Goal: Book appointment/travel/reservation

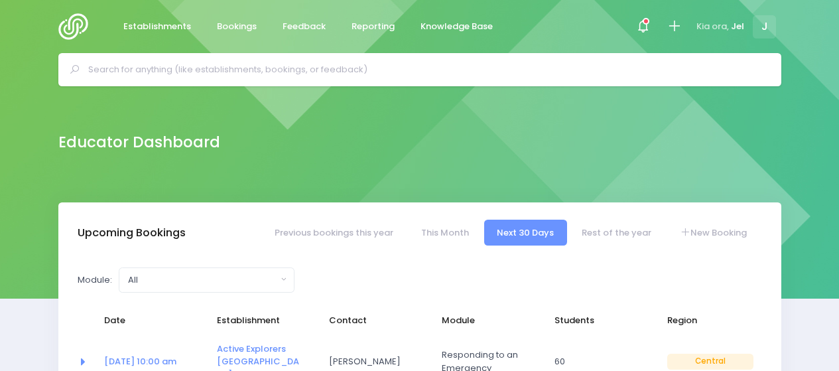
select select "5"
click at [671, 32] on icon at bounding box center [673, 26] width 15 height 15
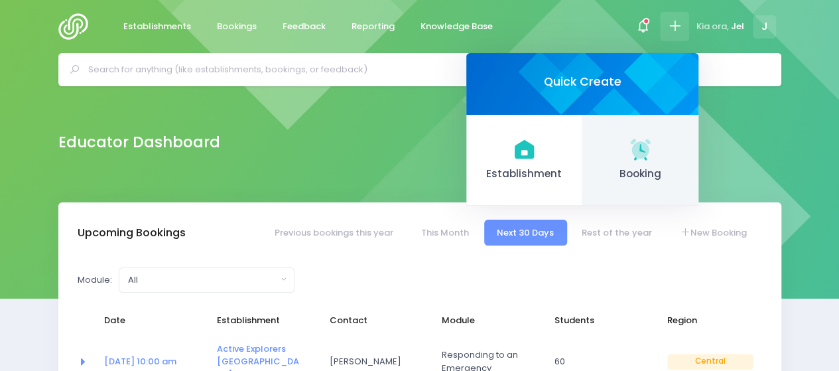
click at [648, 141] on icon at bounding box center [640, 149] width 20 height 20
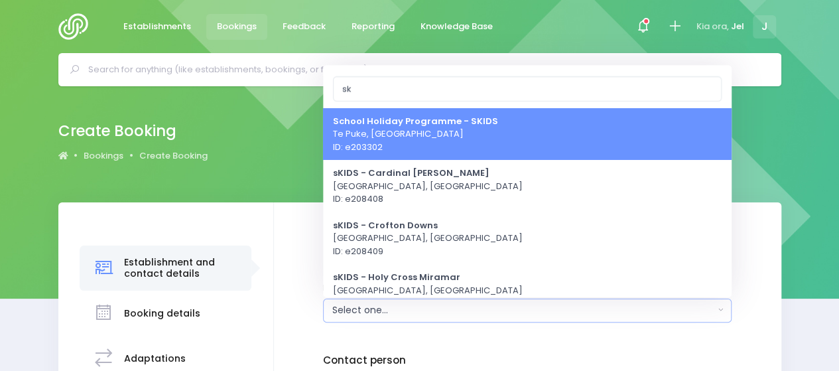
type input "s"
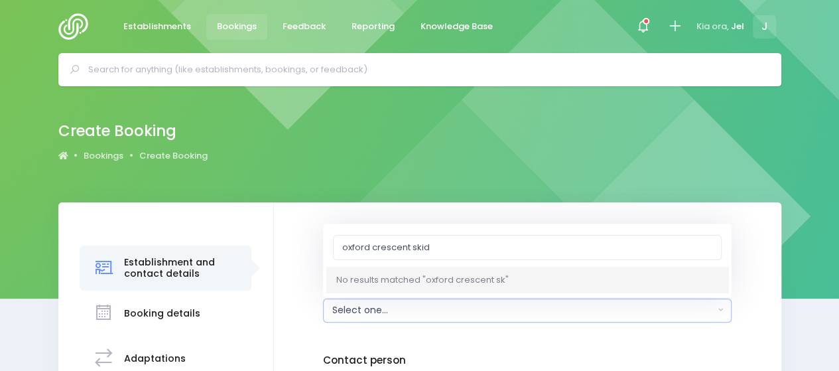
type input "oxford crescent skids"
drag, startPoint x: 444, startPoint y: 248, endPoint x: 228, endPoint y: 247, distance: 216.2
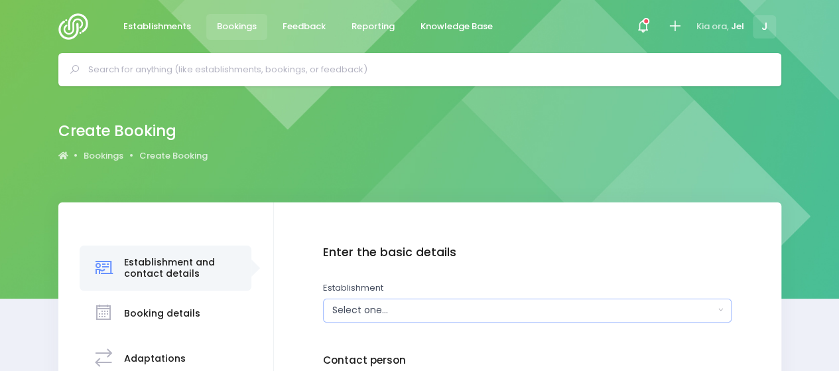
click at [459, 308] on div "Select one..." at bounding box center [523, 310] width 382 height 14
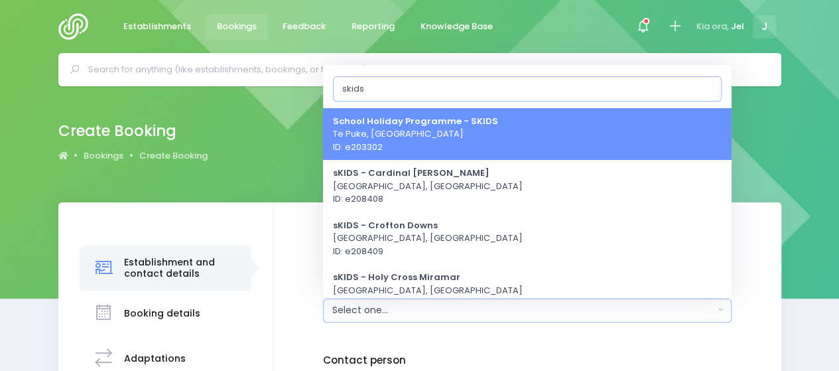
click at [362, 96] on input "skids" at bounding box center [527, 88] width 389 height 25
click at [345, 90] on input "skids" at bounding box center [527, 88] width 389 height 25
type input "skids"
click at [671, 21] on icon at bounding box center [673, 26] width 15 height 15
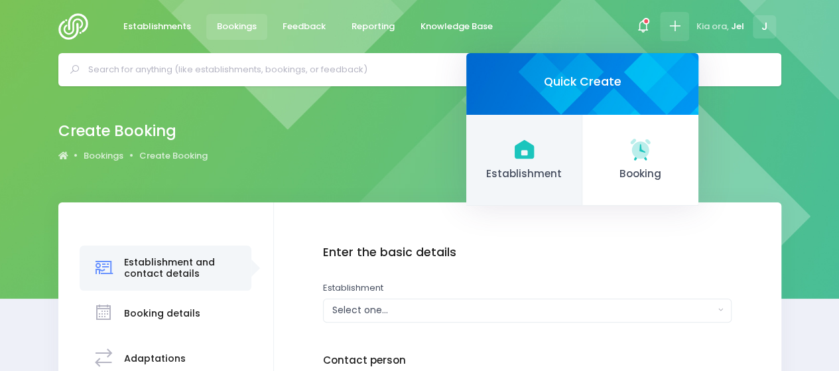
click at [526, 162] on link "Establishment" at bounding box center [524, 161] width 116 height 92
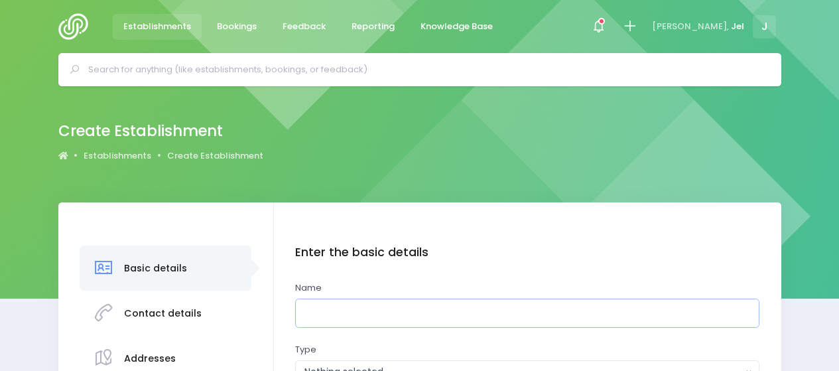
click at [329, 323] on input "text" at bounding box center [527, 313] width 464 height 30
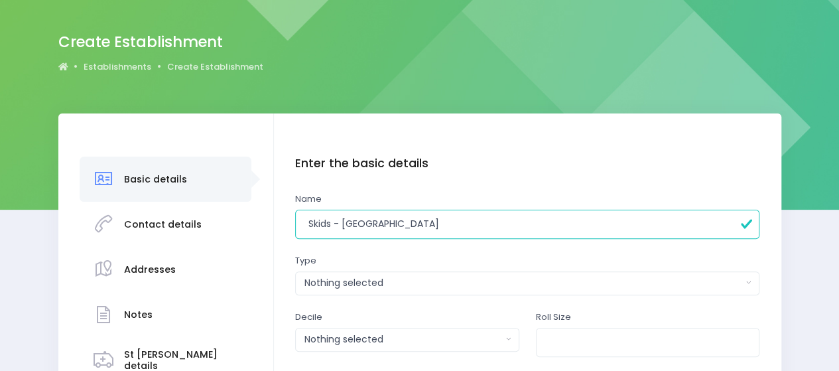
scroll to position [133, 0]
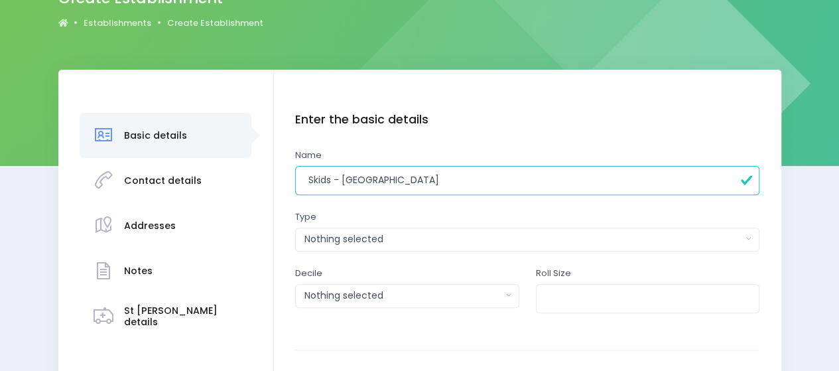
type input "Skids - Oxford Crescent"
click at [362, 245] on div "Nothing selected" at bounding box center [523, 239] width 438 height 14
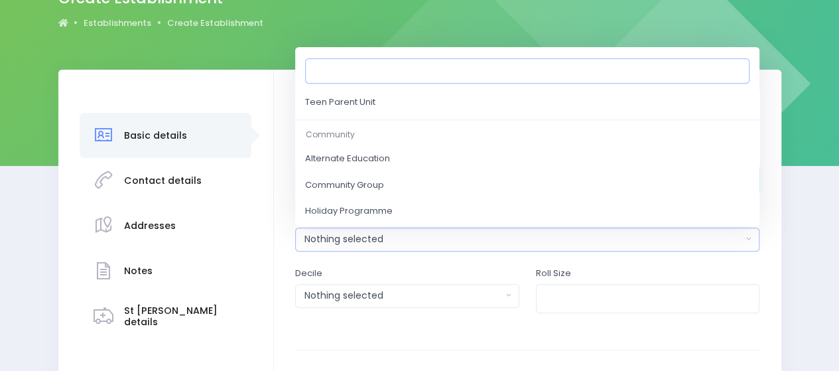
scroll to position [602, 0]
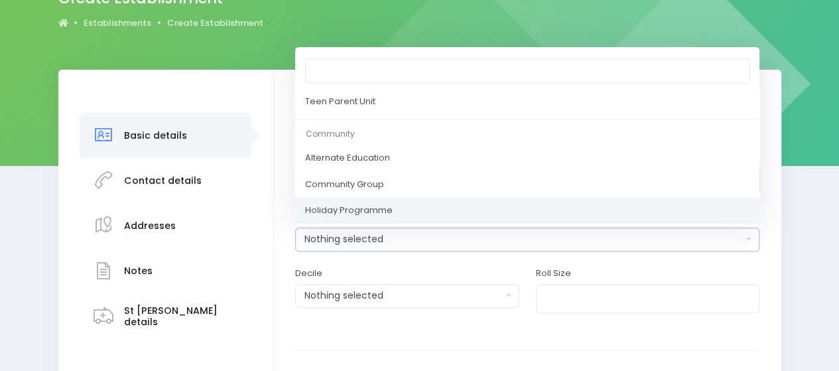
click at [355, 208] on span "Holiday Programme" at bounding box center [349, 210] width 88 height 13
select select "Holiday Programme"
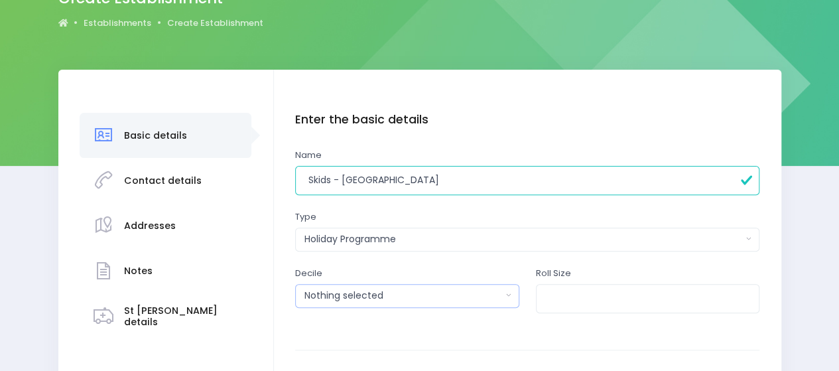
click at [381, 295] on div "Nothing selected" at bounding box center [402, 295] width 197 height 14
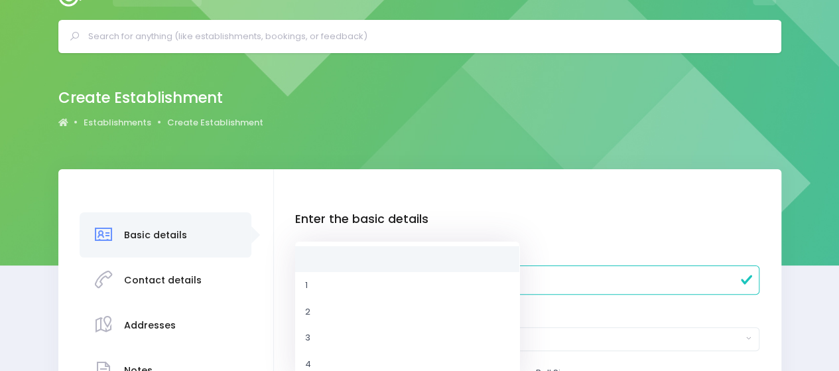
scroll to position [0, 0]
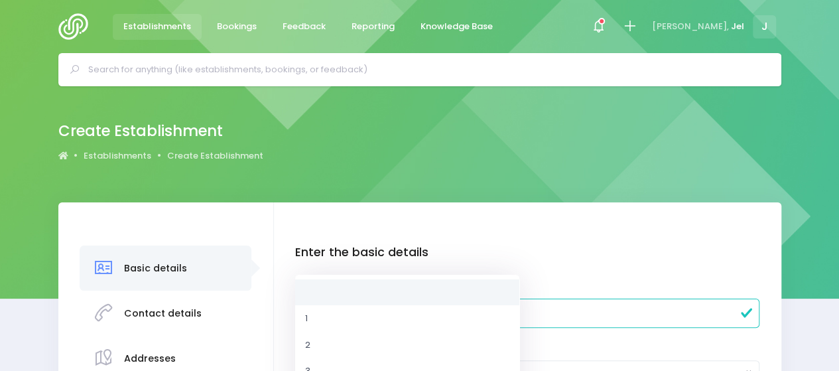
click at [382, 288] on link at bounding box center [407, 291] width 224 height 27
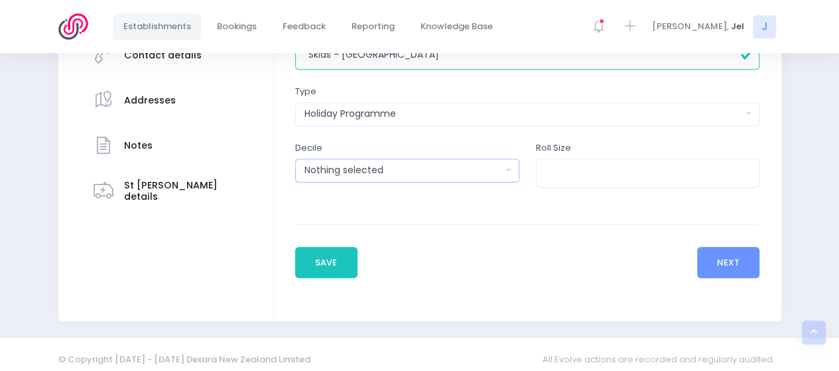
scroll to position [267, 0]
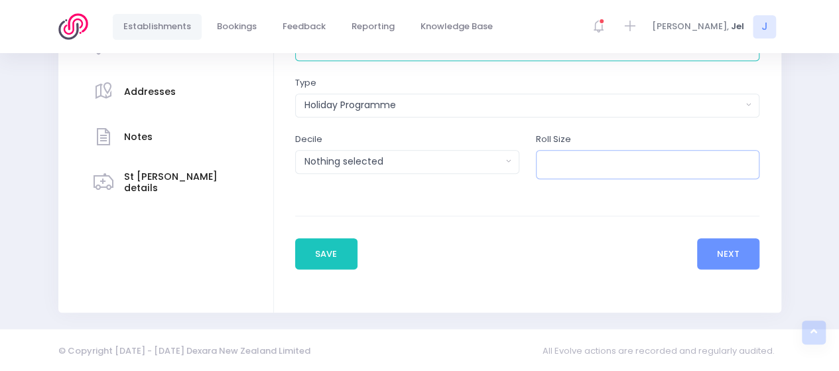
click at [648, 161] on input "number" at bounding box center [648, 165] width 224 height 30
type input "30"
click at [747, 254] on button "Next" at bounding box center [728, 254] width 63 height 32
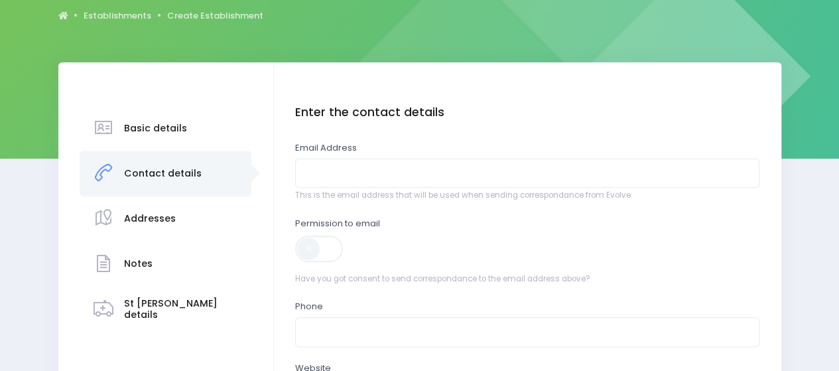
scroll to position [199, 0]
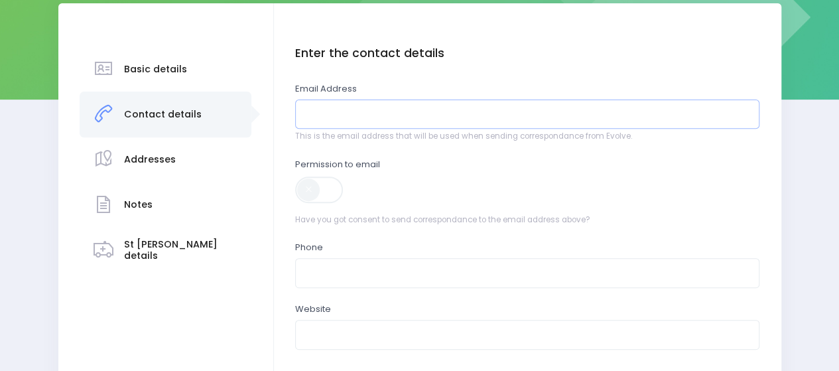
click at [342, 104] on input "email" at bounding box center [527, 114] width 464 height 30
paste input "Fiona Schuler <fiona@skids.co.nz>"
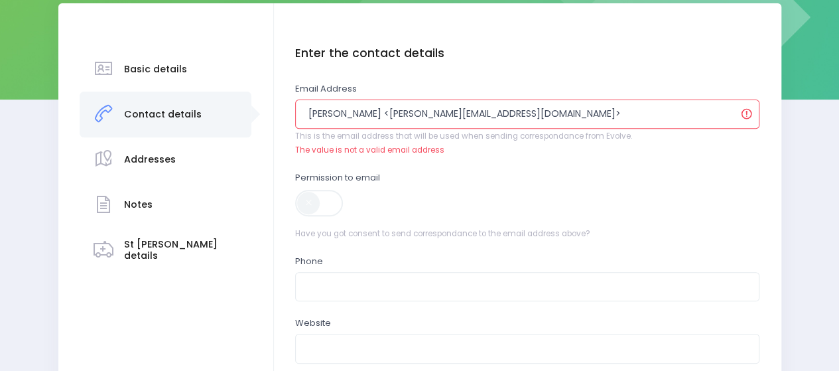
drag, startPoint x: 380, startPoint y: 110, endPoint x: 282, endPoint y: 121, distance: 98.1
click at [282, 121] on div "Enter the basic details Name Skids - Oxford Crescent Type Casual-Education and …" at bounding box center [527, 249] width 507 height 493
click at [379, 112] on input "Fiona Schuler <fiona@skids.co.nz>" at bounding box center [527, 114] width 464 height 30
drag, startPoint x: 375, startPoint y: 112, endPoint x: 224, endPoint y: 124, distance: 151.7
click at [224, 124] on div "Basic details Contact details" at bounding box center [419, 249] width 723 height 493
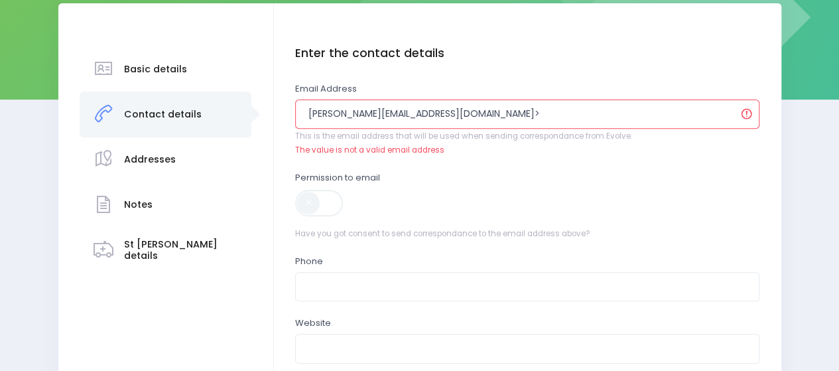
click at [399, 111] on input "fiona@skids.co.nz>" at bounding box center [527, 114] width 464 height 30
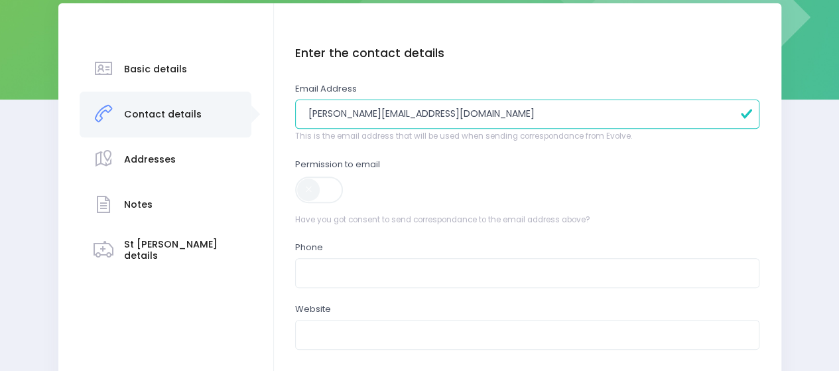
type input "[PERSON_NAME][EMAIL_ADDRESS][DOMAIN_NAME]"
click at [309, 188] on span at bounding box center [320, 189] width 50 height 27
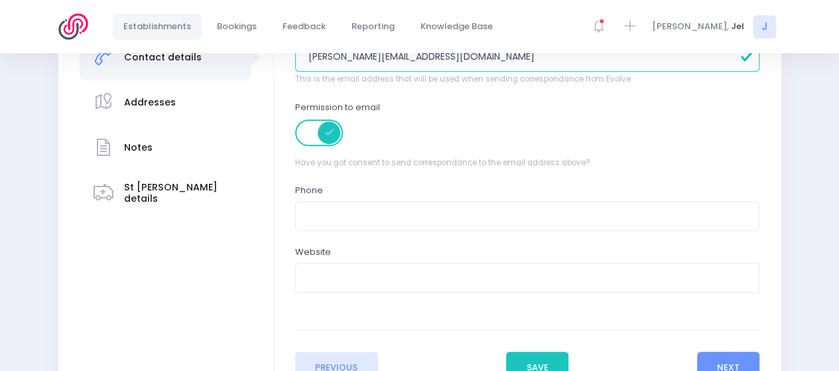
scroll to position [332, 0]
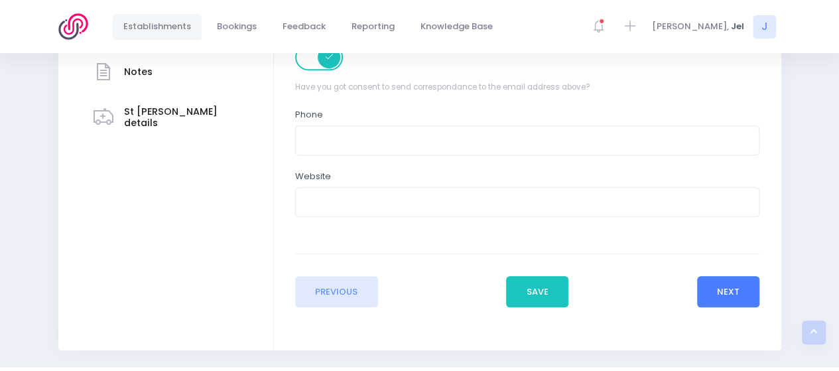
click at [724, 292] on button "Next" at bounding box center [728, 292] width 63 height 32
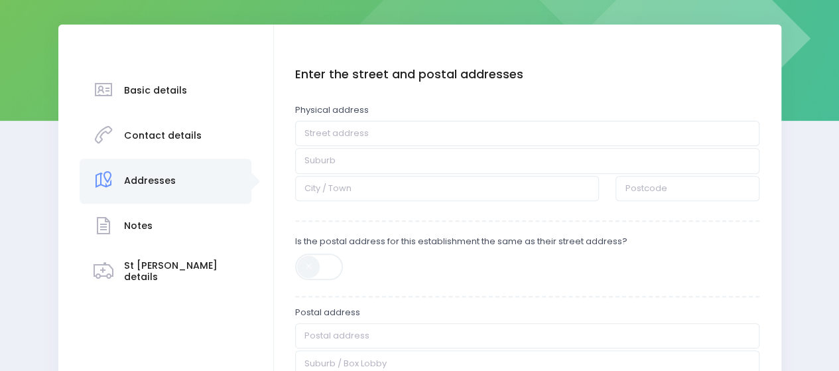
scroll to position [199, 0]
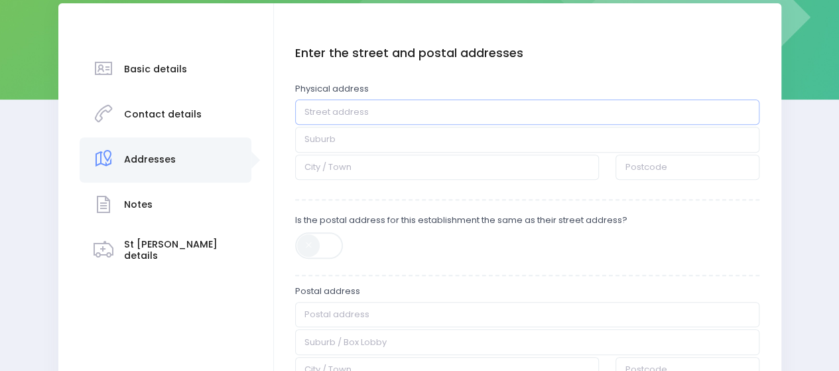
click at [343, 109] on input "text" at bounding box center [527, 111] width 464 height 25
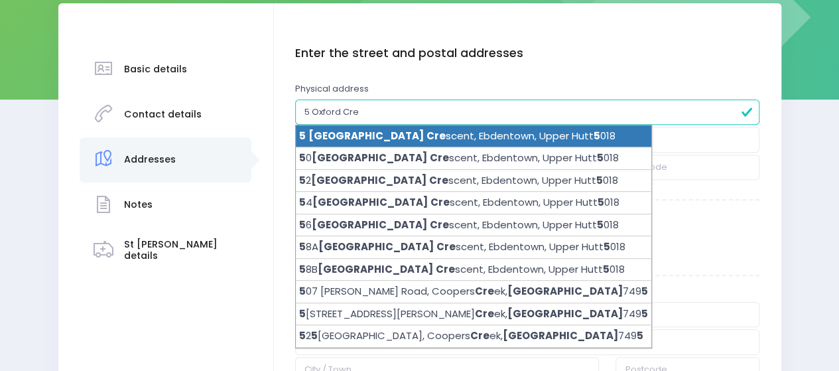
click at [366, 132] on li "5 Oxford Cre scent, Ebdentown, Upper Hutt 5 018" at bounding box center [473, 136] width 355 height 23
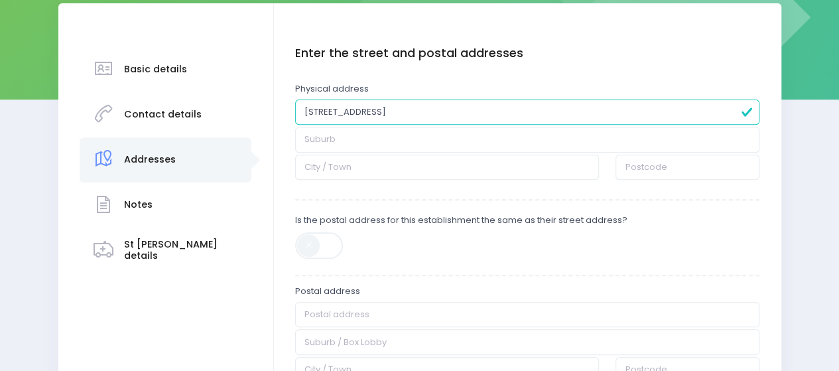
type input "5 Oxford Crescent"
type input "Ebdentown"
type input "Upper Hutt"
type input "5018"
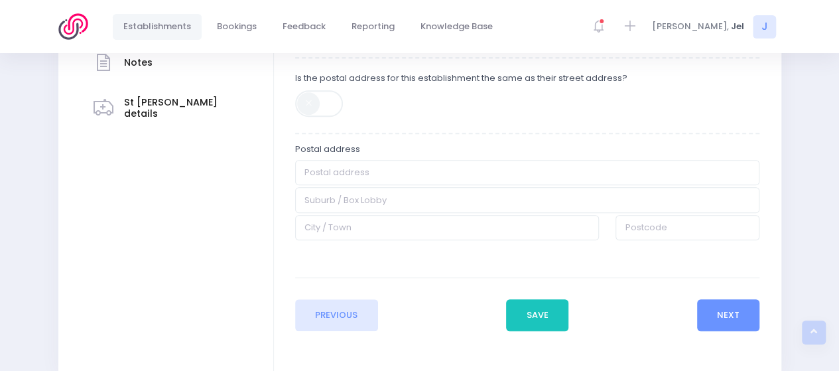
scroll to position [270, 0]
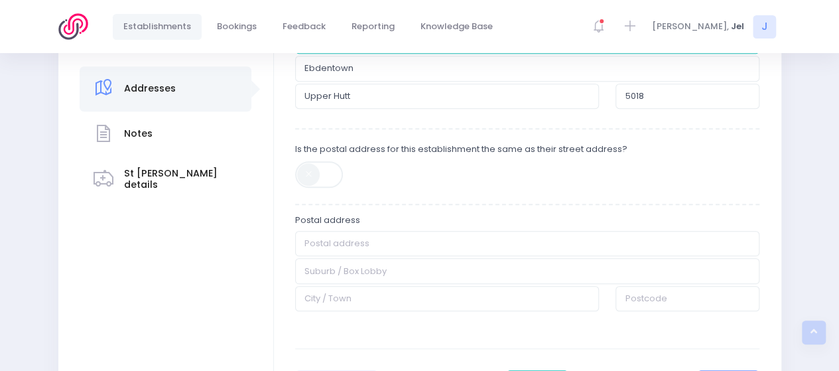
drag, startPoint x: 314, startPoint y: 176, endPoint x: 350, endPoint y: 177, distance: 35.8
click at [314, 176] on span at bounding box center [320, 174] width 50 height 27
type input "5 Oxford Crescent"
type input "Ebdentown"
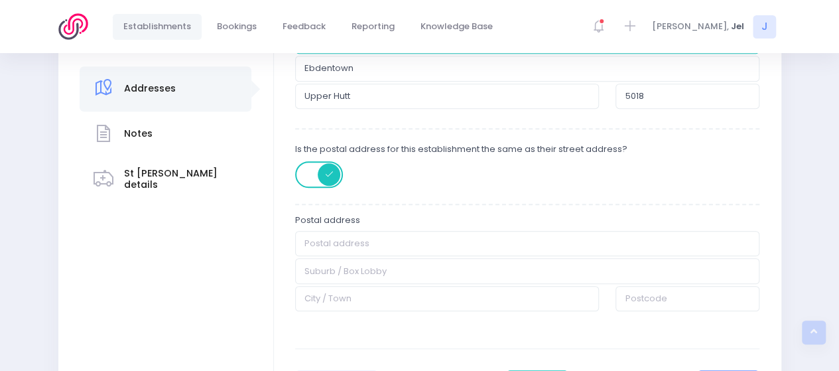
type input "Upper Hutt"
type input "5018"
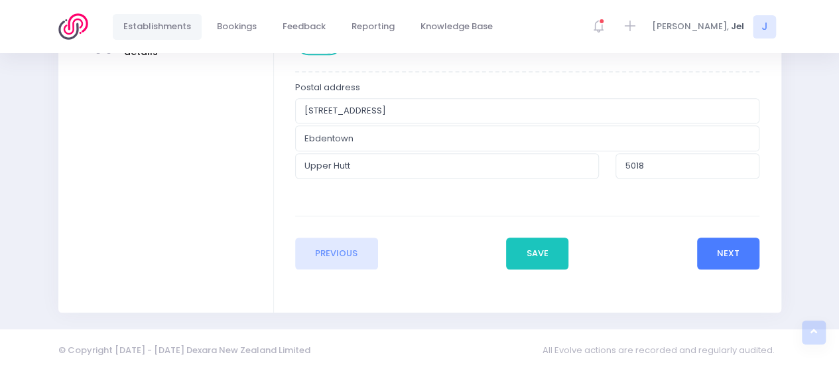
click at [738, 254] on button "Next" at bounding box center [728, 253] width 63 height 32
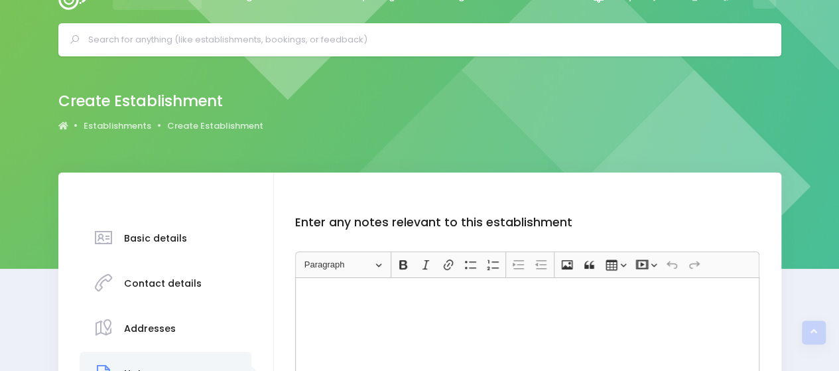
scroll to position [0, 0]
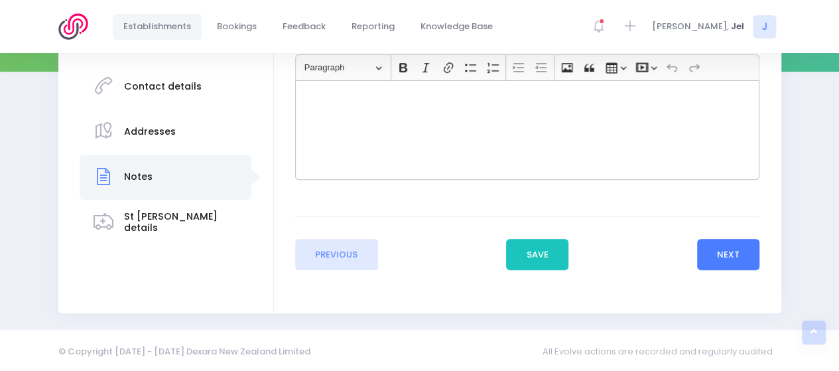
click at [728, 253] on button "Next" at bounding box center [728, 255] width 63 height 32
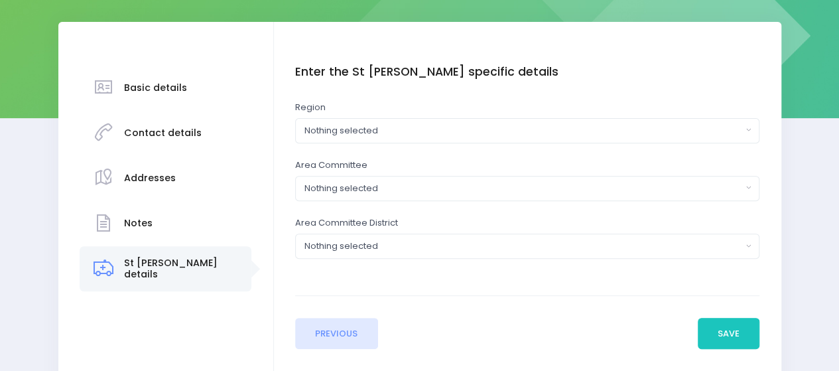
scroll to position [199, 0]
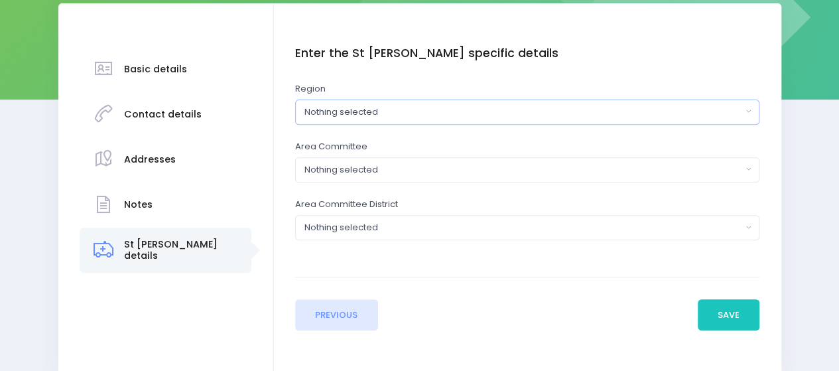
click at [349, 105] on div "Nothing selected" at bounding box center [523, 111] width 438 height 13
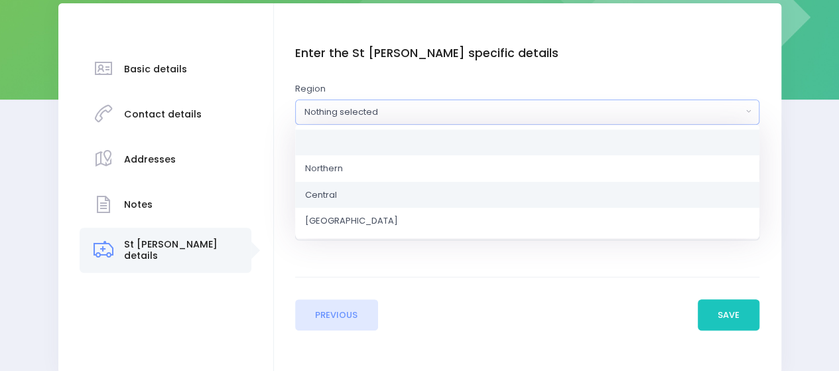
click at [350, 193] on link "Central" at bounding box center [527, 194] width 464 height 27
select select "Central"
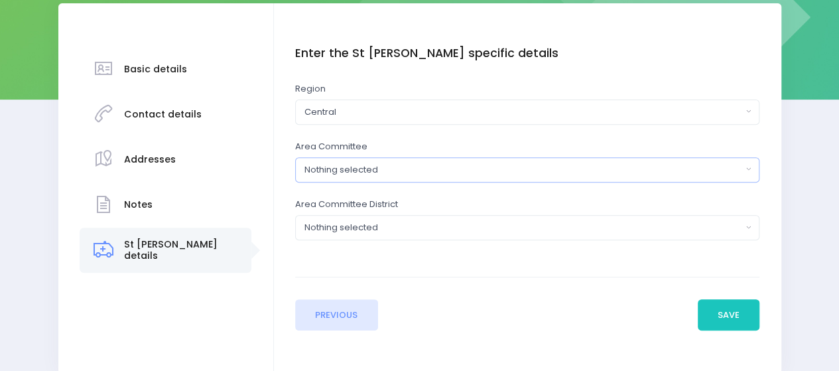
click at [367, 174] on div "Nothing selected" at bounding box center [523, 169] width 438 height 13
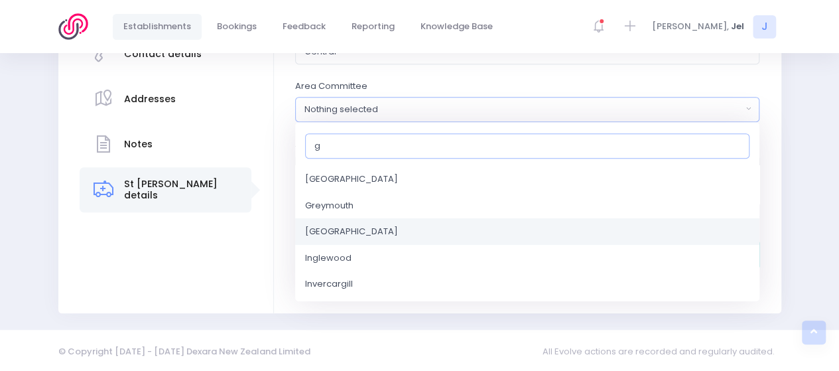
scroll to position [133, 0]
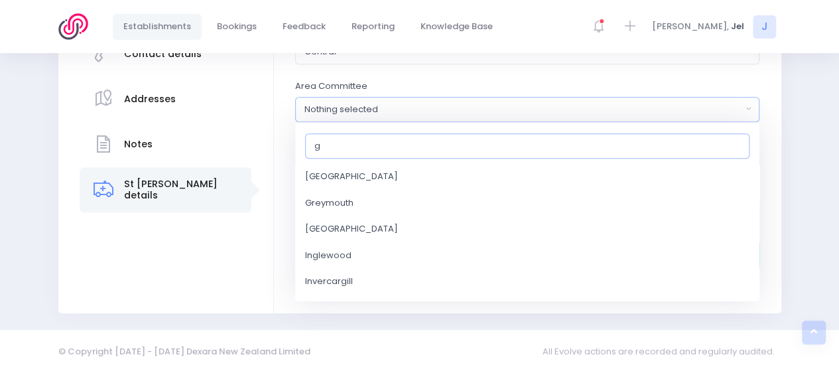
type input "g"
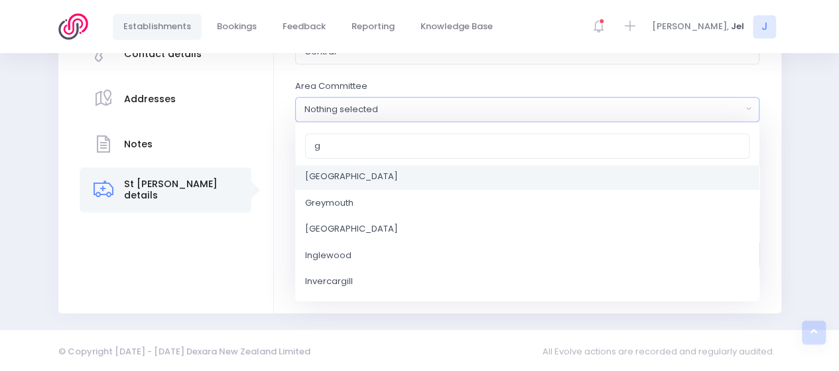
click at [356, 177] on span "Greater Wellington" at bounding box center [351, 176] width 93 height 13
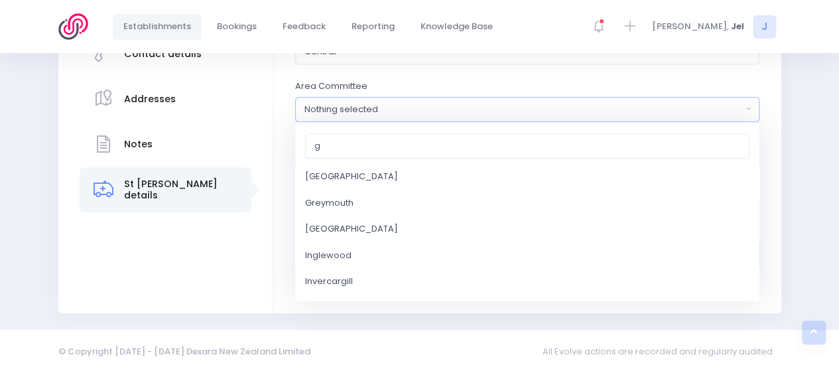
select select "Greater Wellington"
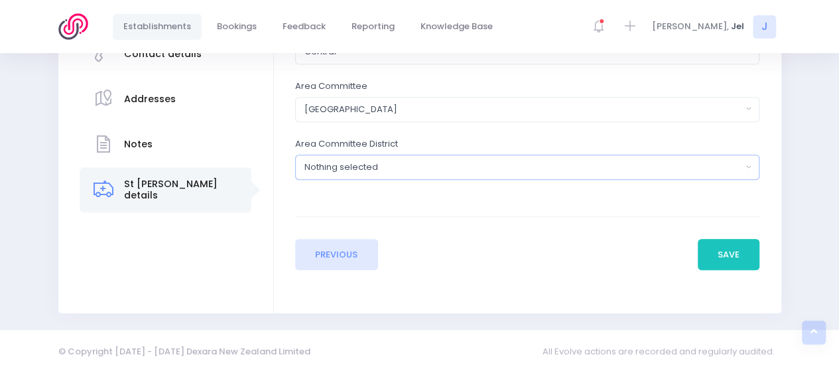
click at [362, 168] on div "Nothing selected" at bounding box center [523, 166] width 438 height 13
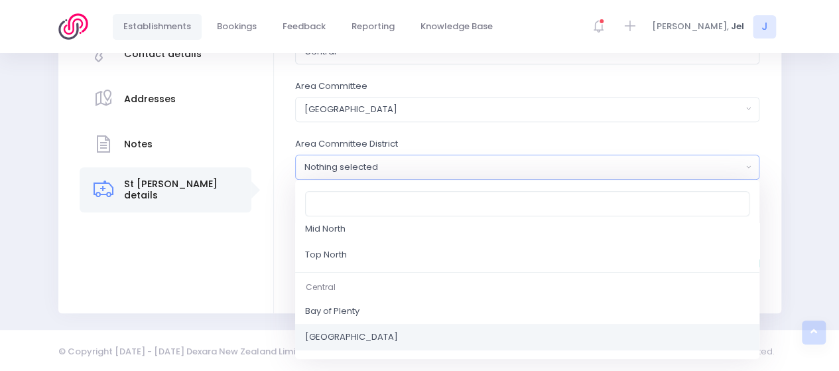
click at [364, 331] on span "Central District" at bounding box center [351, 336] width 93 height 13
select select "Central District"
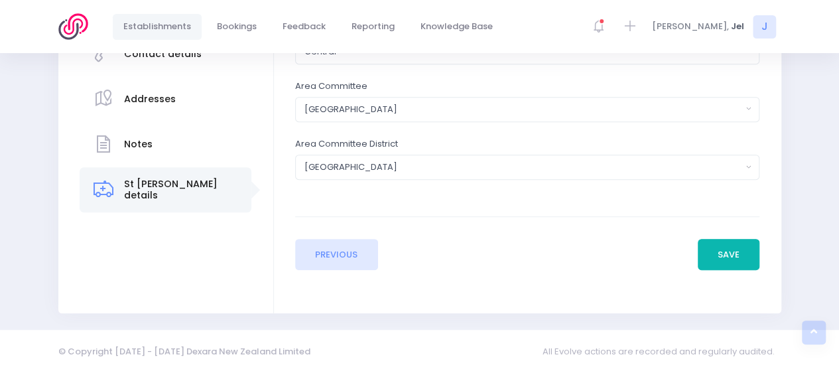
click at [723, 262] on button "Save" at bounding box center [729, 255] width 62 height 32
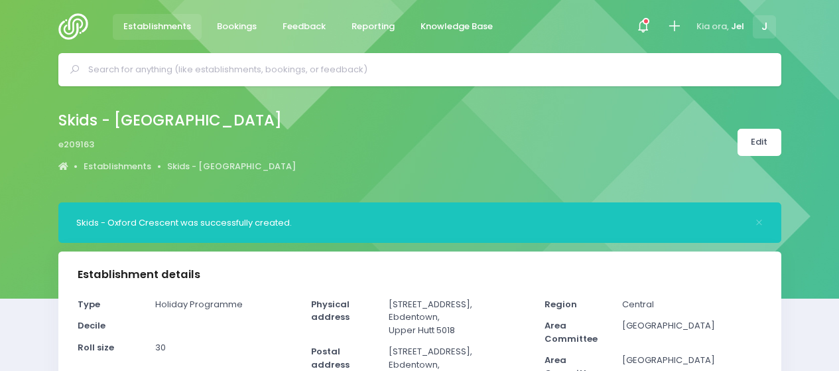
select select "5"
click at [668, 29] on icon at bounding box center [673, 26] width 15 height 15
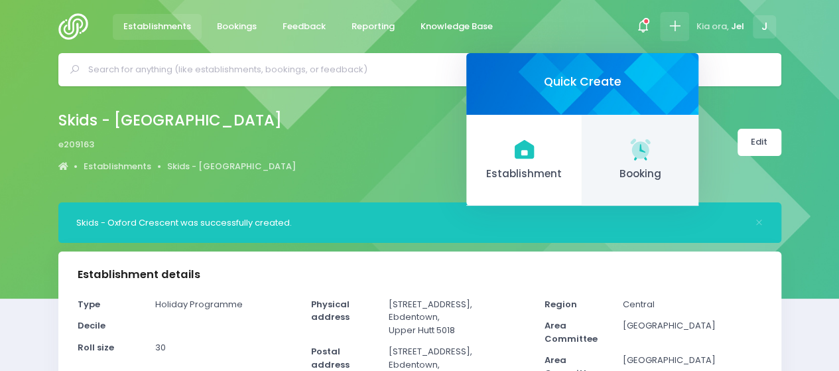
click at [623, 156] on link "Booking" at bounding box center [640, 161] width 116 height 92
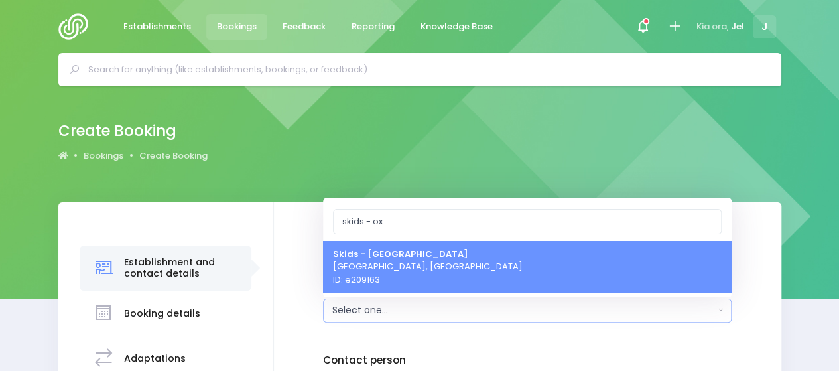
type input "skids - ox"
click at [434, 277] on span "Skids - Oxford Crescent Upper Hutt, Central Region ID: e209163" at bounding box center [428, 266] width 190 height 39
select select "209163"
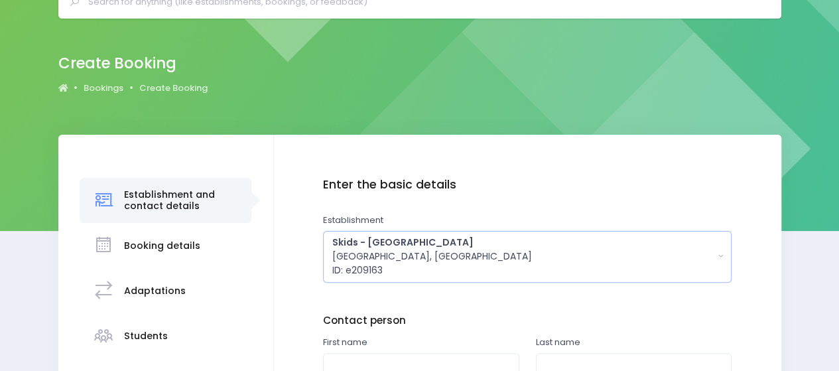
scroll to position [199, 0]
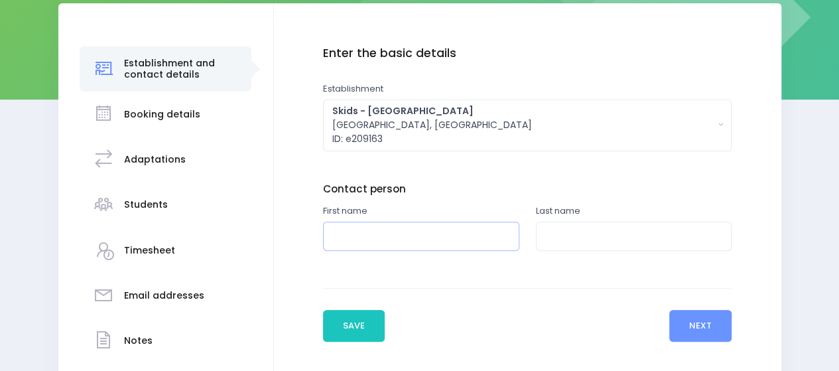
click at [386, 247] on input "text" at bounding box center [421, 236] width 196 height 30
type input "Fiona"
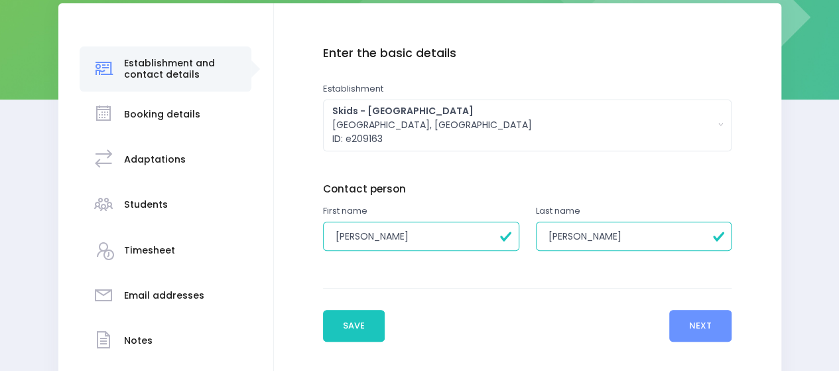
type input "Schuler"
click at [684, 320] on button "Next" at bounding box center [700, 326] width 63 height 32
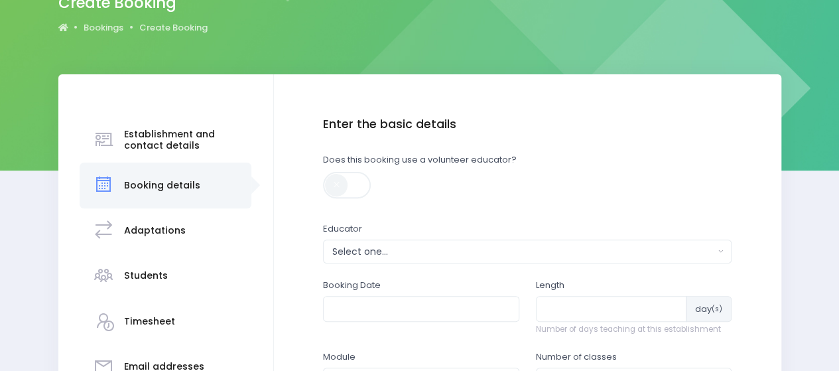
scroll to position [133, 0]
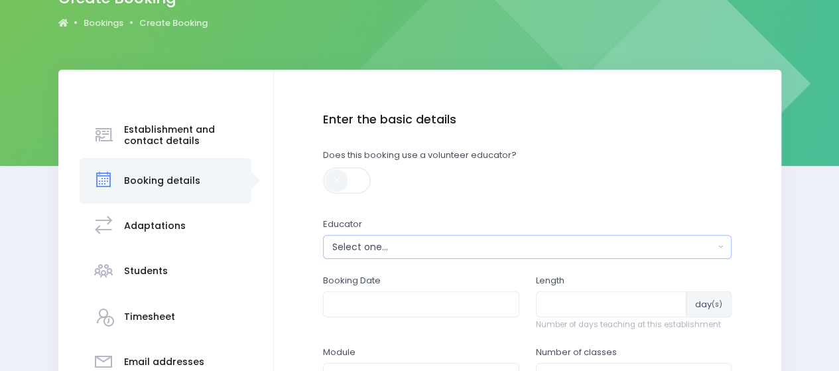
click at [366, 251] on div "Select one..." at bounding box center [523, 247] width 382 height 14
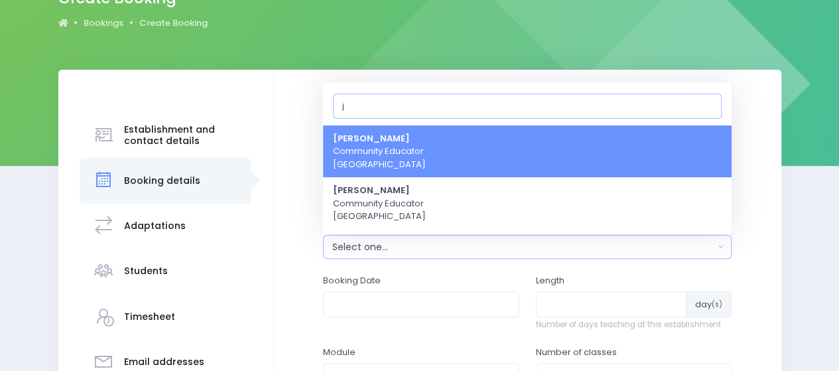
type input "j"
click at [366, 159] on span "Jel Pollock Community Educator Central Region" at bounding box center [379, 151] width 93 height 39
select select "365055"
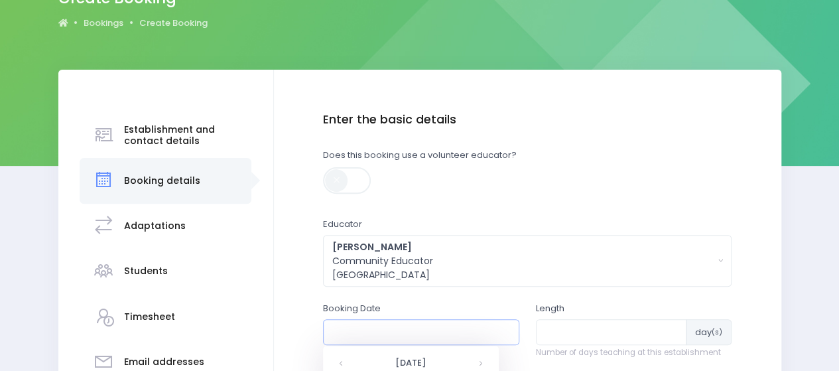
click at [367, 328] on input "text" at bounding box center [421, 331] width 196 height 25
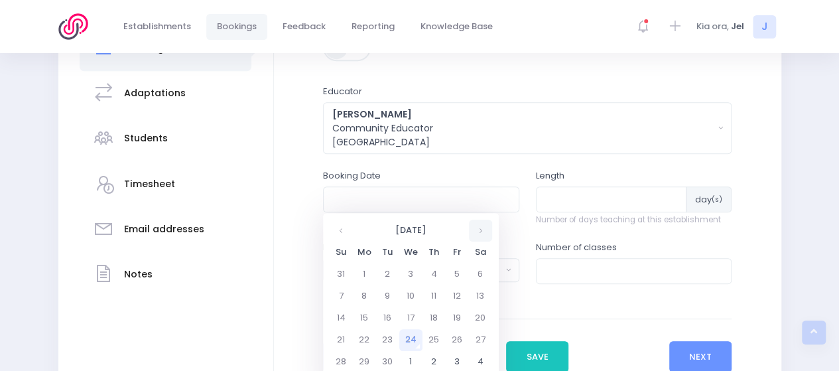
click at [485, 230] on th at bounding box center [480, 230] width 23 height 22
click at [430, 293] on td "8" at bounding box center [433, 296] width 23 height 22
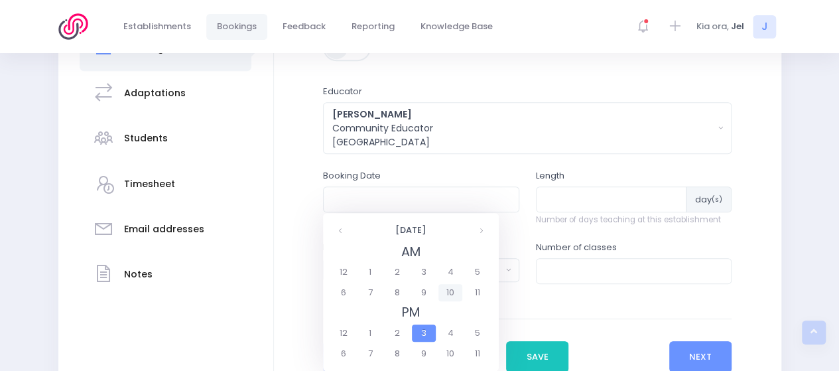
click at [447, 291] on span "10" at bounding box center [449, 292] width 23 height 17
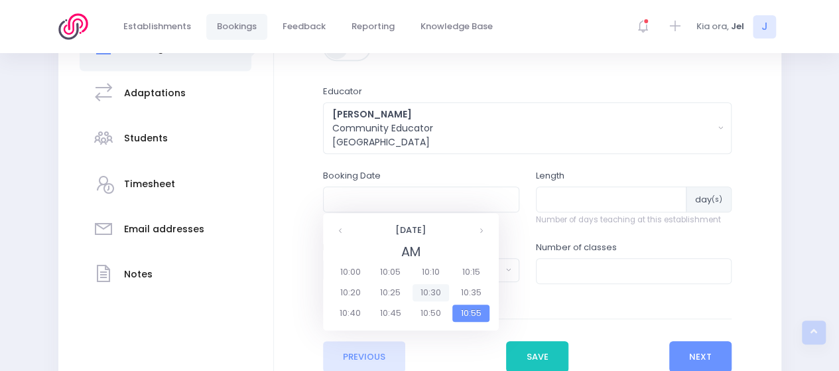
click at [427, 292] on span "10:30" at bounding box center [430, 292] width 37 height 17
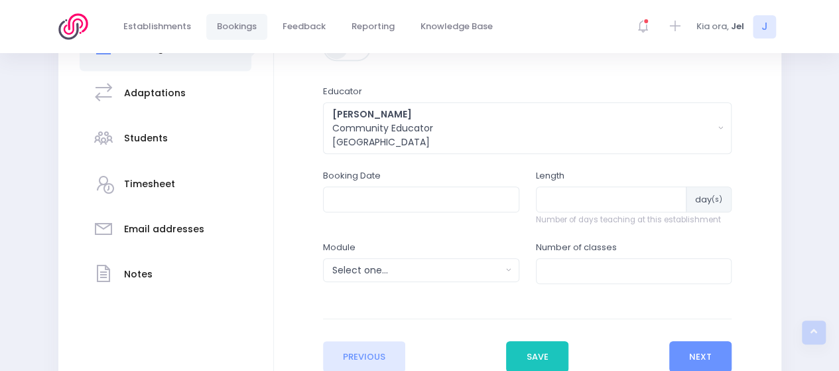
type input "08/01/2026 10:30 AM"
click at [549, 204] on input "number" at bounding box center [611, 198] width 151 height 25
type input "1"
click at [458, 265] on div "Select one..." at bounding box center [416, 270] width 169 height 14
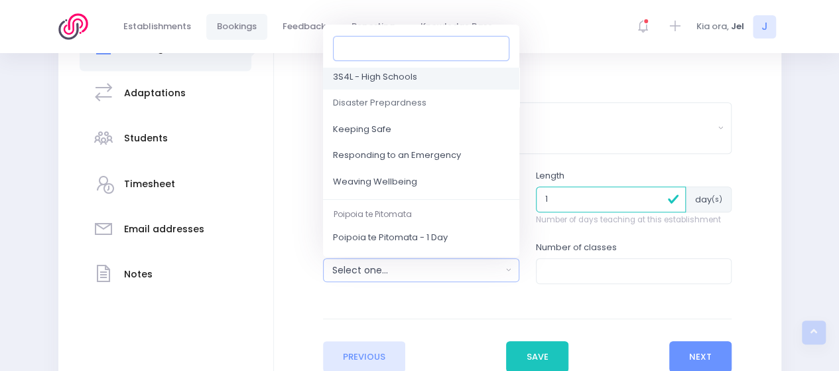
scroll to position [133, 0]
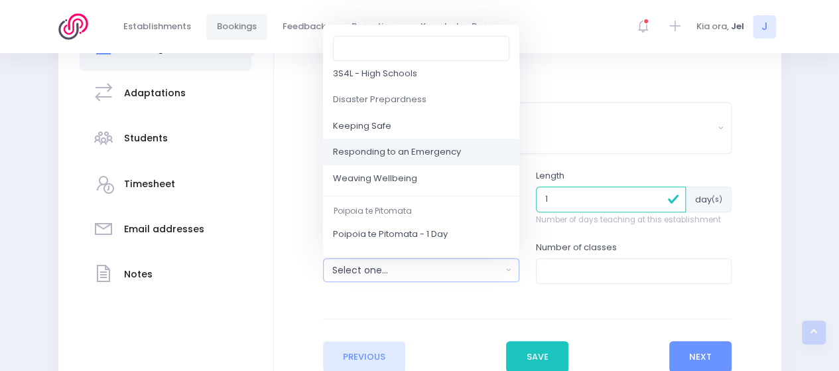
click at [412, 160] on link "Responding to an Emergency" at bounding box center [421, 152] width 196 height 27
select select "Responding to an Emergency"
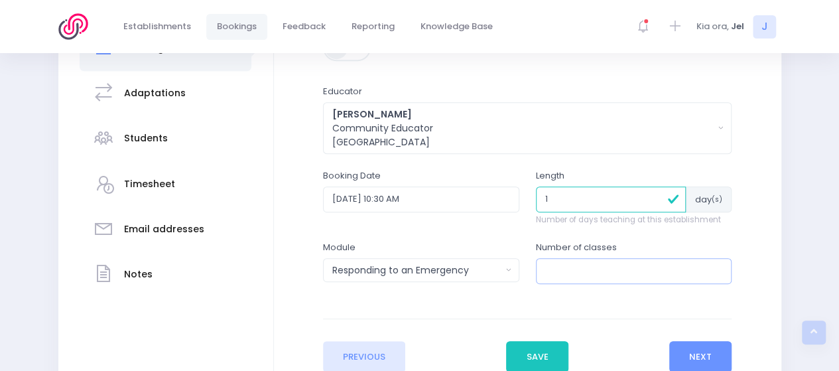
click at [562, 275] on input "number" at bounding box center [634, 270] width 196 height 25
type input "1"
click at [690, 345] on button "Next" at bounding box center [700, 357] width 63 height 32
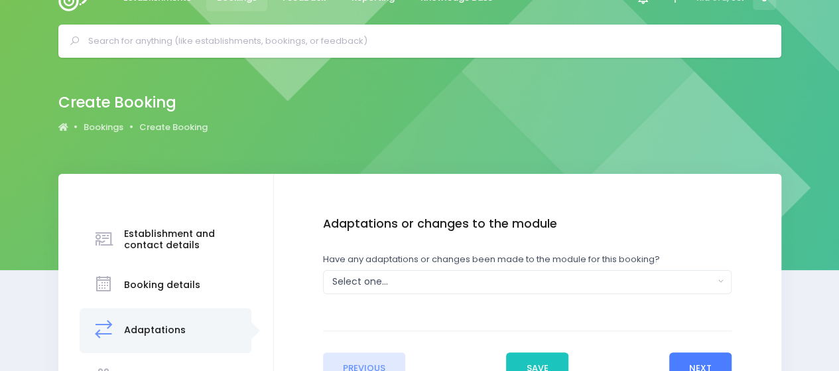
scroll to position [0, 0]
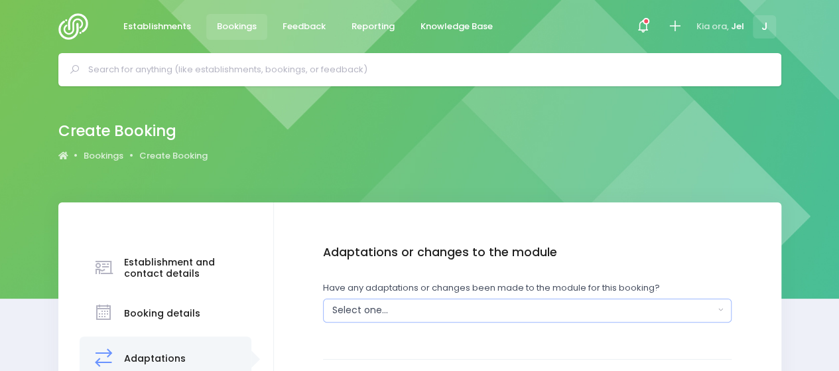
click at [369, 304] on div "Select one..." at bounding box center [523, 310] width 382 height 14
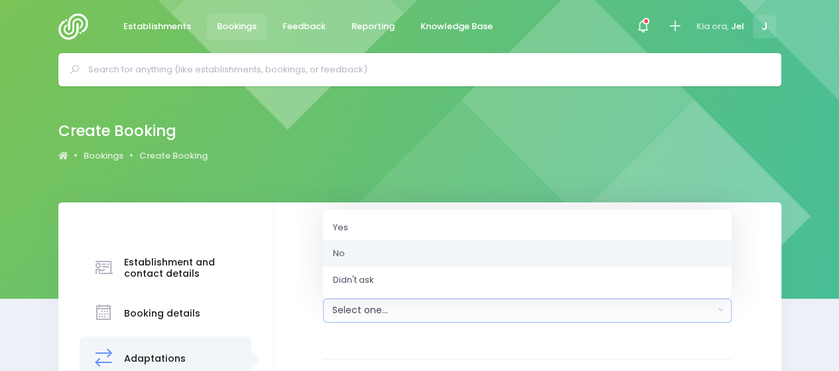
click at [365, 259] on link "No" at bounding box center [527, 253] width 408 height 27
select select "No"
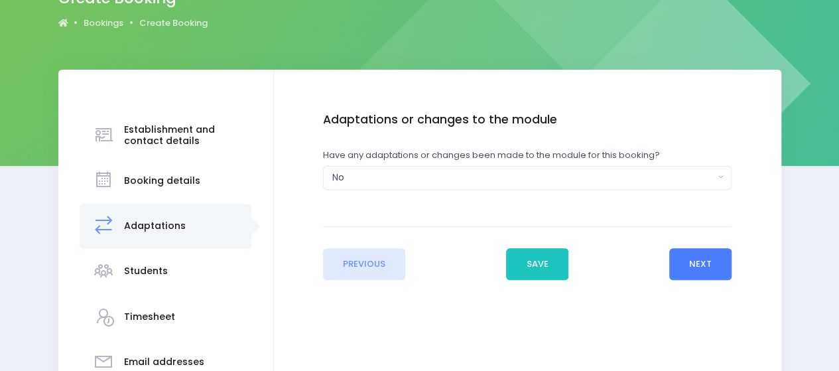
click at [695, 275] on button "Next" at bounding box center [700, 264] width 63 height 32
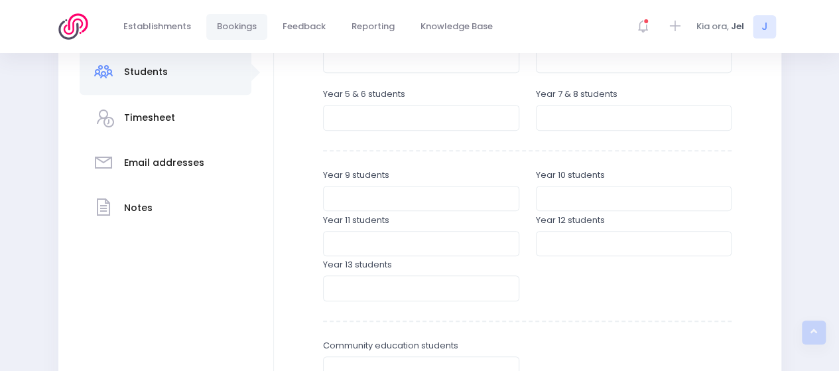
scroll to position [398, 0]
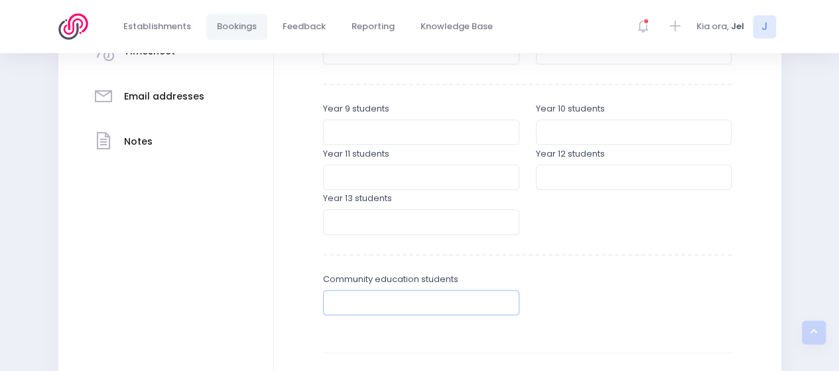
click at [339, 311] on input "number" at bounding box center [421, 302] width 196 height 25
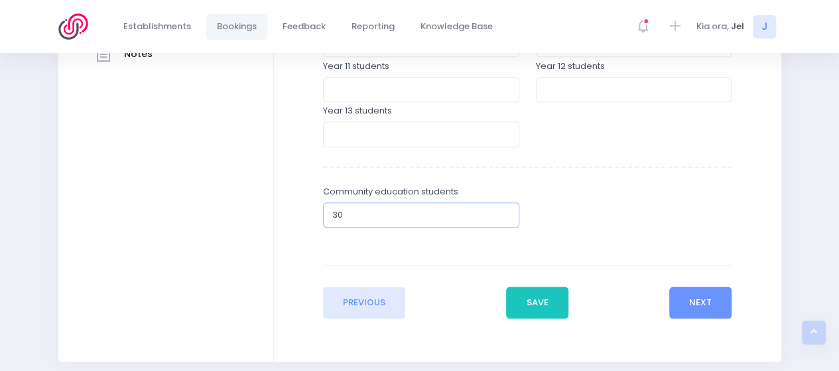
scroll to position [530, 0]
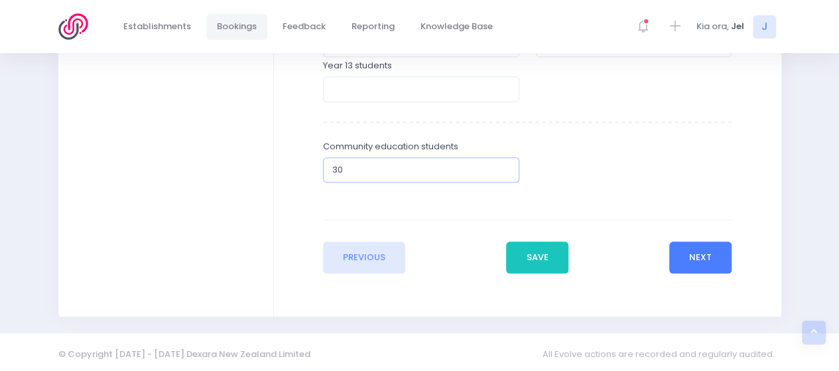
type input "30"
click at [696, 259] on button "Next" at bounding box center [700, 257] width 63 height 32
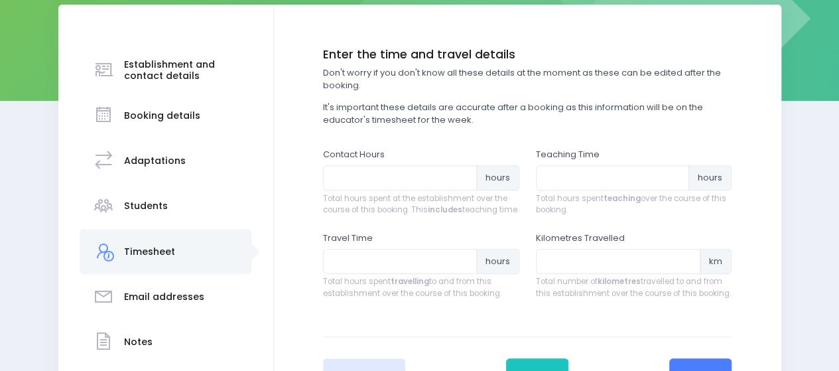
scroll to position [199, 0]
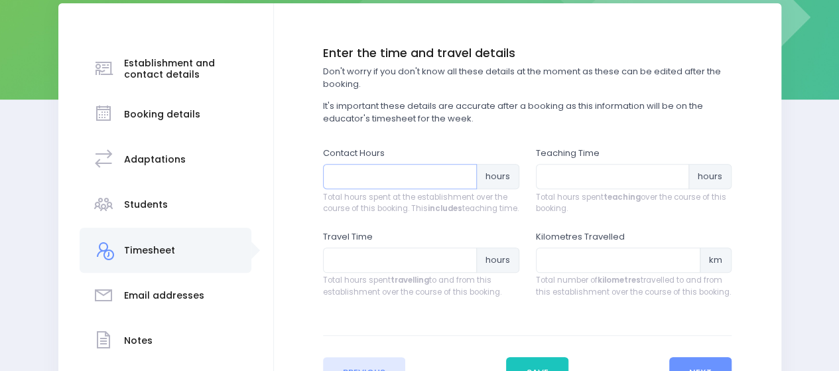
click at [383, 170] on input "number" at bounding box center [400, 176] width 154 height 25
type input "1.5"
click at [573, 174] on input "number" at bounding box center [613, 176] width 154 height 25
type input "1"
click at [430, 273] on input "number" at bounding box center [400, 259] width 154 height 25
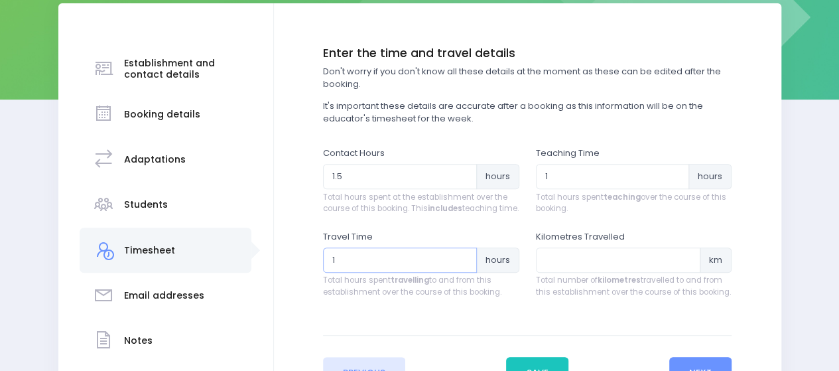
type input "1"
click at [566, 268] on input "number" at bounding box center [618, 259] width 165 height 25
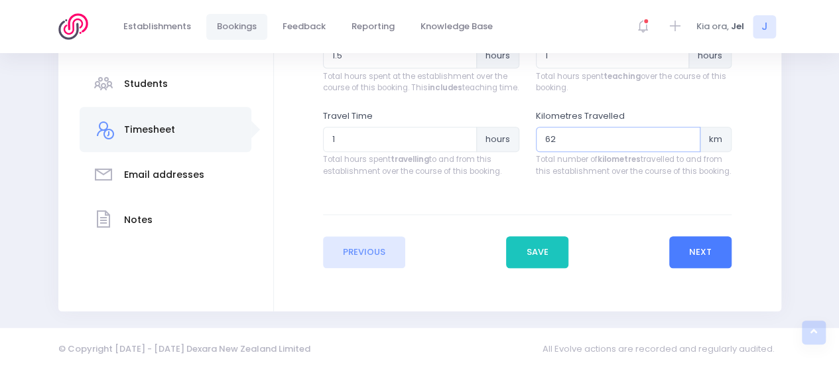
type input "62"
click at [711, 245] on button "Next" at bounding box center [700, 252] width 63 height 32
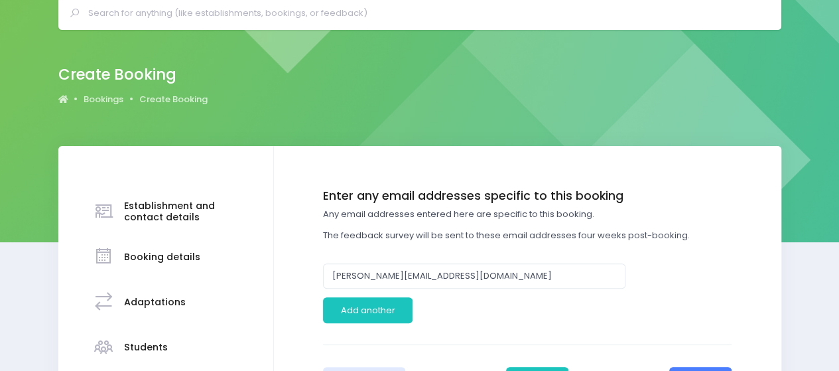
scroll to position [133, 0]
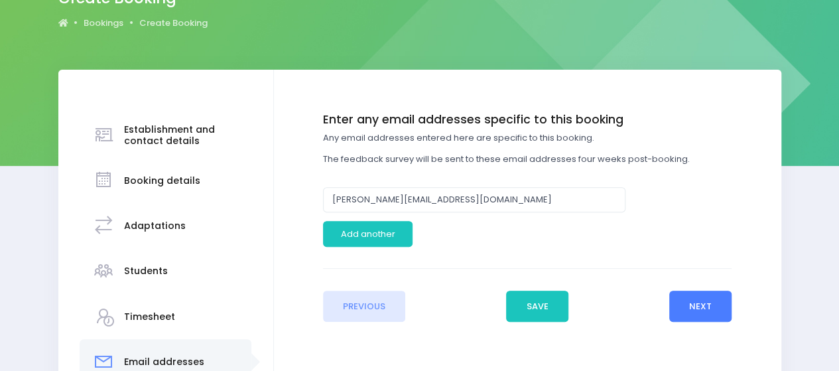
click at [700, 300] on button "Next" at bounding box center [700, 306] width 63 height 32
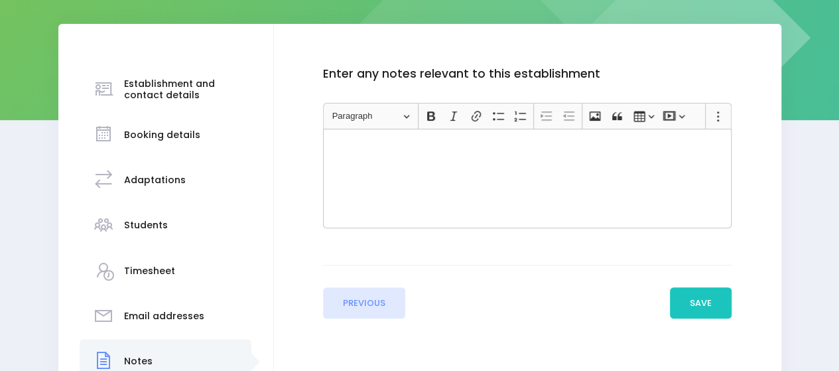
scroll to position [199, 0]
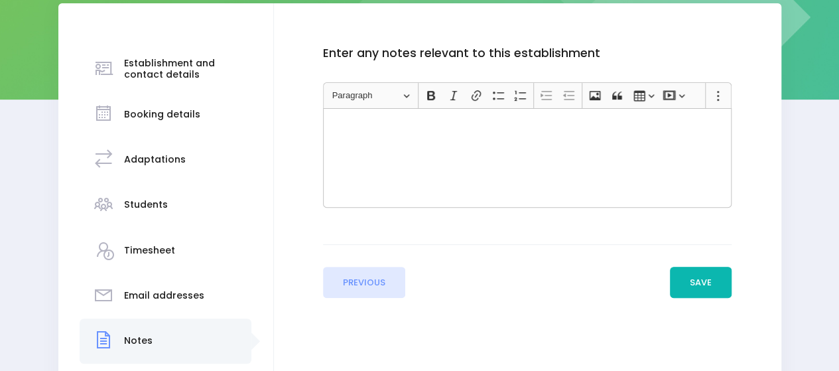
click at [674, 277] on button "Save" at bounding box center [701, 283] width 62 height 32
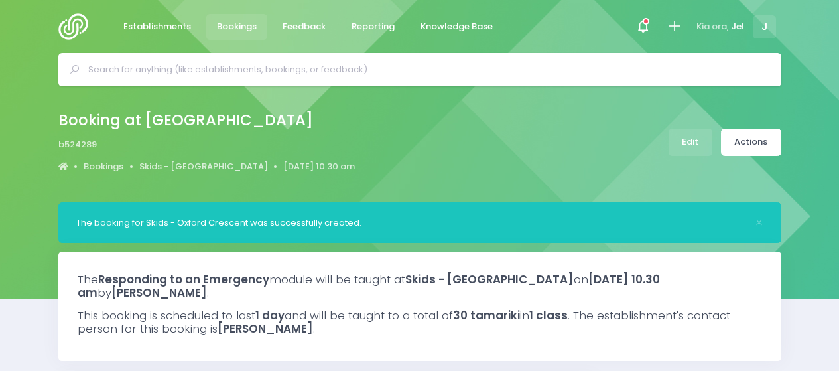
select select "5"
